Goal: Check status: Check status

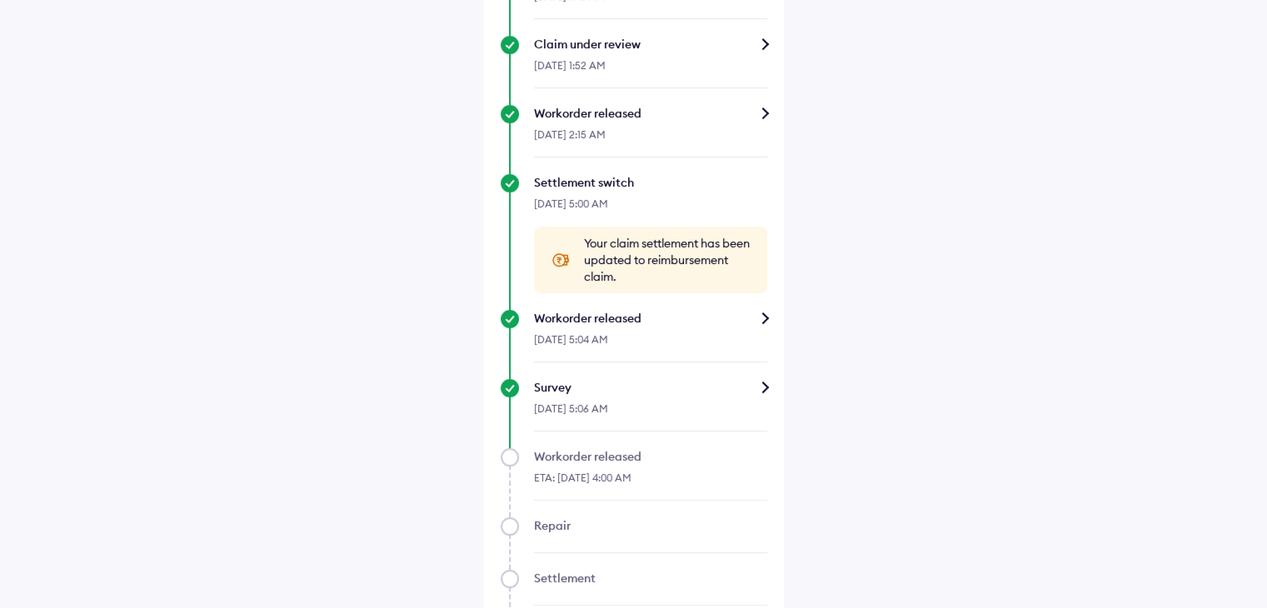
scroll to position [666, 0]
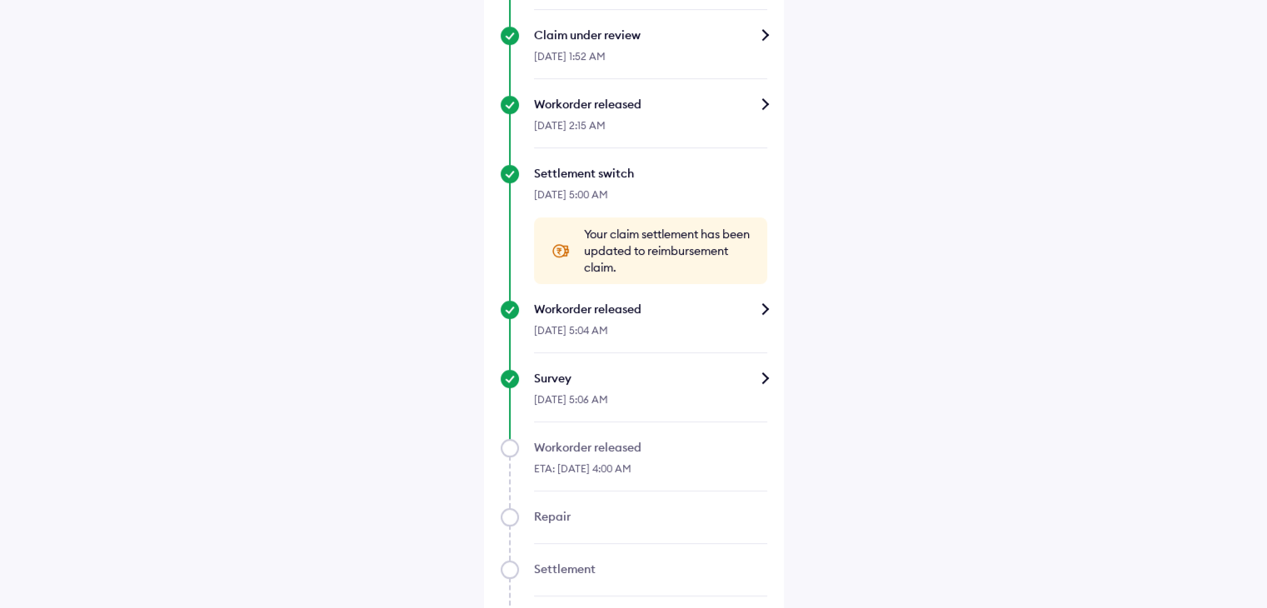
click at [762, 303] on div "Workorder released" at bounding box center [650, 309] width 233 height 17
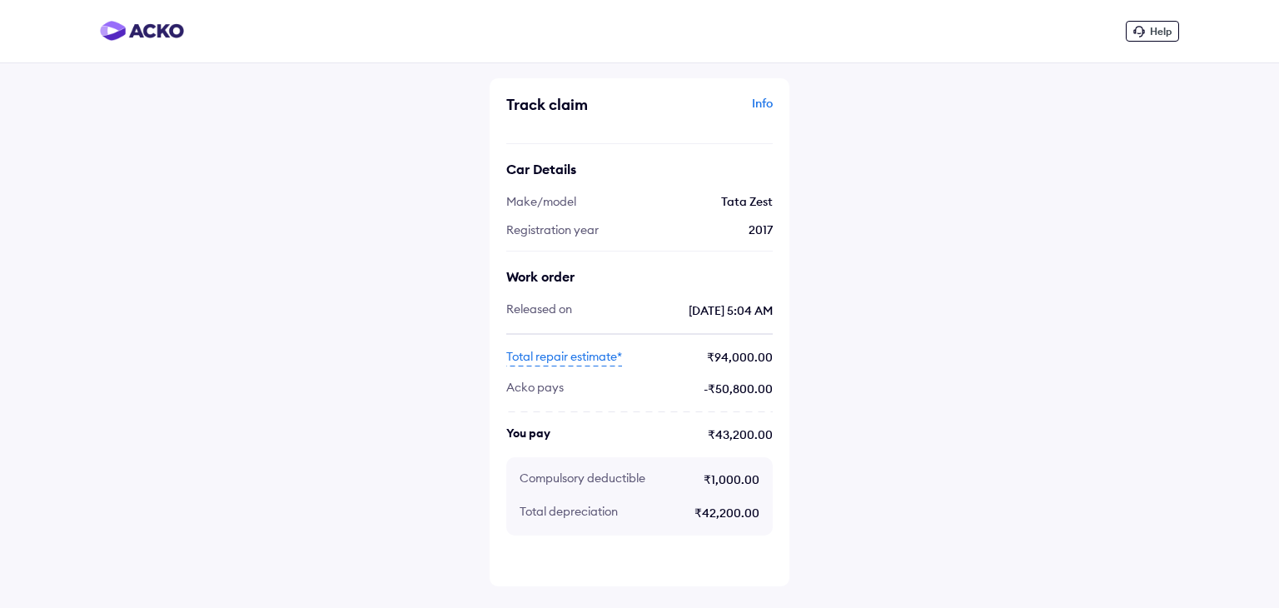
click at [576, 361] on span "Total repair estimate*" at bounding box center [564, 357] width 116 height 18
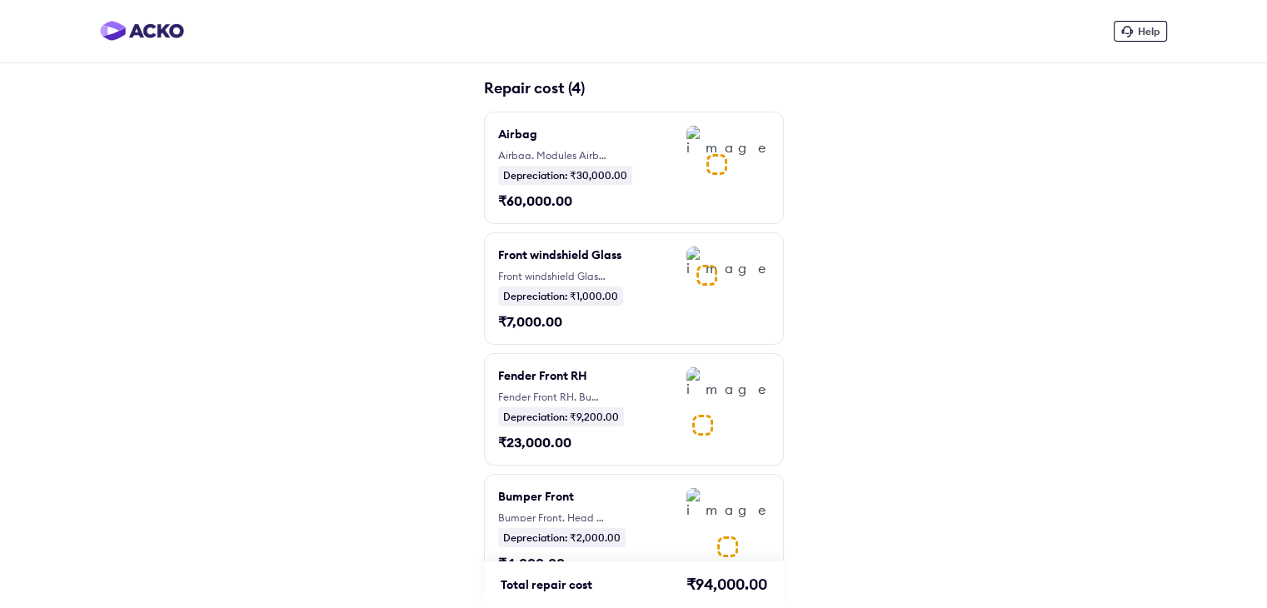
scroll to position [41, 0]
